Goal: Browse casually

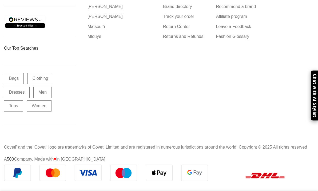
scroll to position [823, 0]
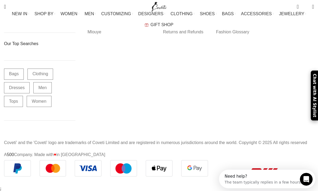
scroll to position [19176, 0]
